Goal: Task Accomplishment & Management: Manage account settings

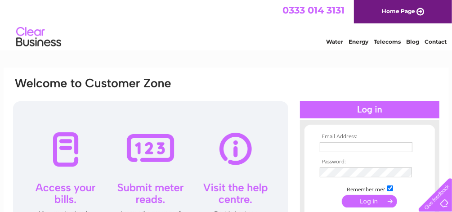
type input "[EMAIL_ADDRESS][DOMAIN_NAME]"
click at [366, 203] on input "submit" at bounding box center [369, 201] width 55 height 13
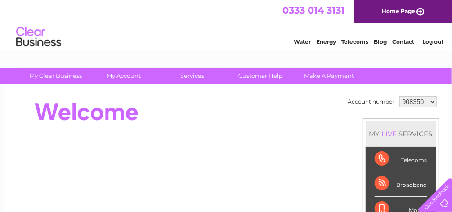
click at [432, 101] on select "908350 1105490" at bounding box center [418, 101] width 37 height 11
select select "1105490"
click at [400, 96] on select "908350 1105490" at bounding box center [418, 101] width 37 height 11
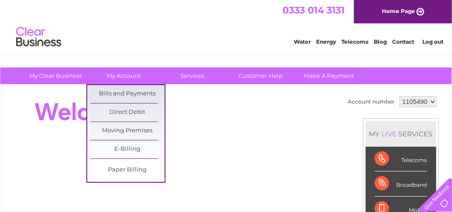
click at [115, 89] on link "Bills and Payments" at bounding box center [127, 94] width 74 height 18
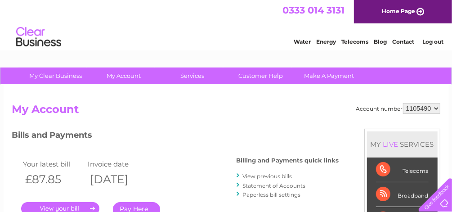
click at [61, 207] on link "." at bounding box center [60, 208] width 78 height 13
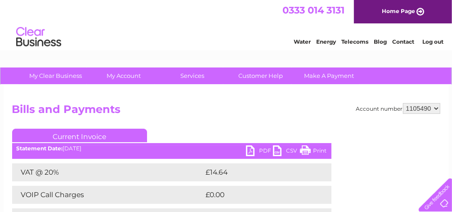
click at [261, 150] on link "PDF" at bounding box center [259, 151] width 27 height 13
